Goal: Complete application form

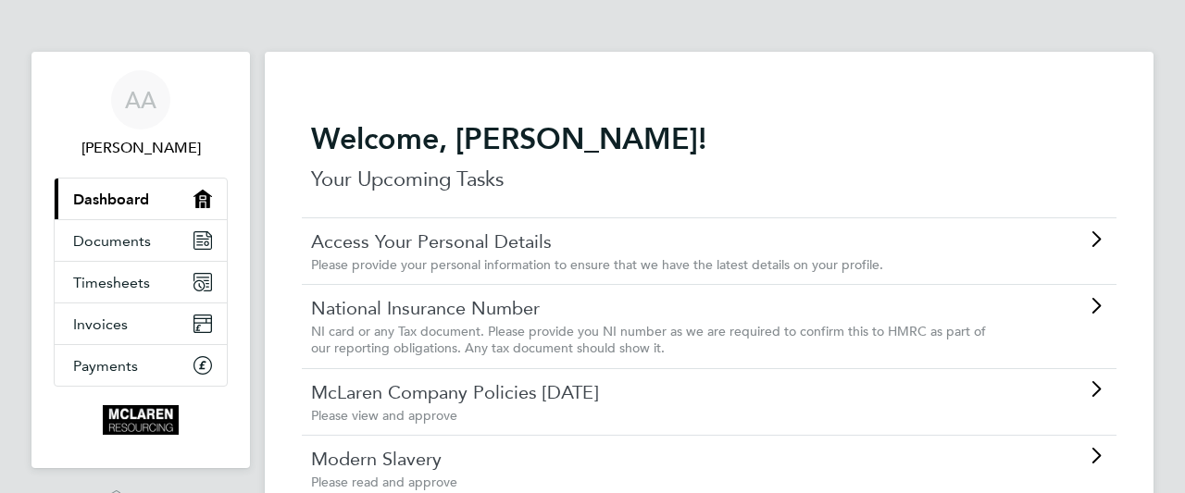
click at [788, 267] on span "Please provide your personal information to ensure that we have the latest deta…" at bounding box center [597, 264] width 572 height 17
click at [601, 310] on link "National Insurance Number" at bounding box center [657, 308] width 692 height 24
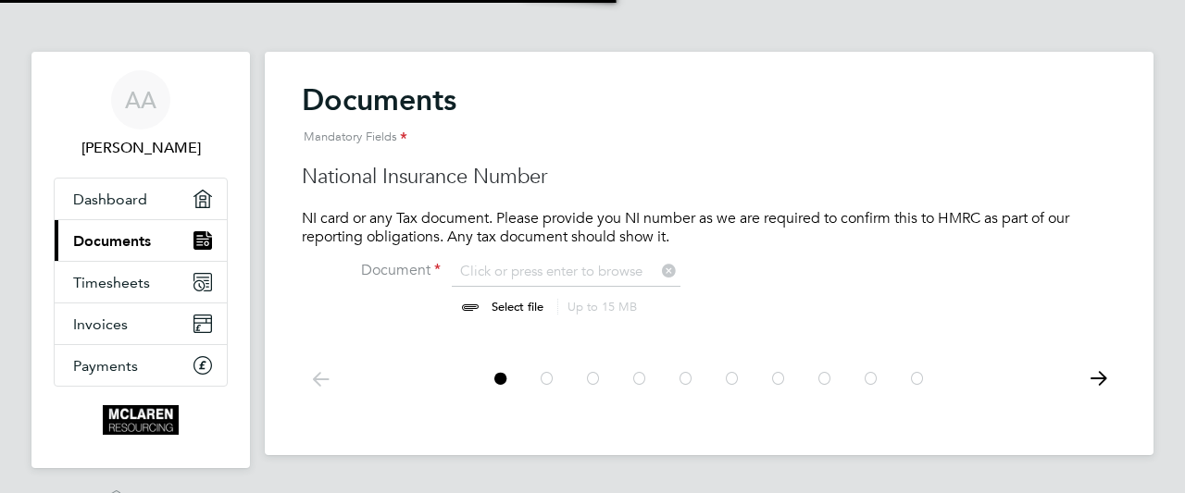
scroll to position [24, 230]
click at [498, 268] on input "file" at bounding box center [535, 290] width 291 height 56
click at [617, 264] on input "file" at bounding box center [535, 290] width 291 height 56
click at [515, 304] on input "file" at bounding box center [535, 290] width 291 height 56
